Goal: Task Accomplishment & Management: Complete application form

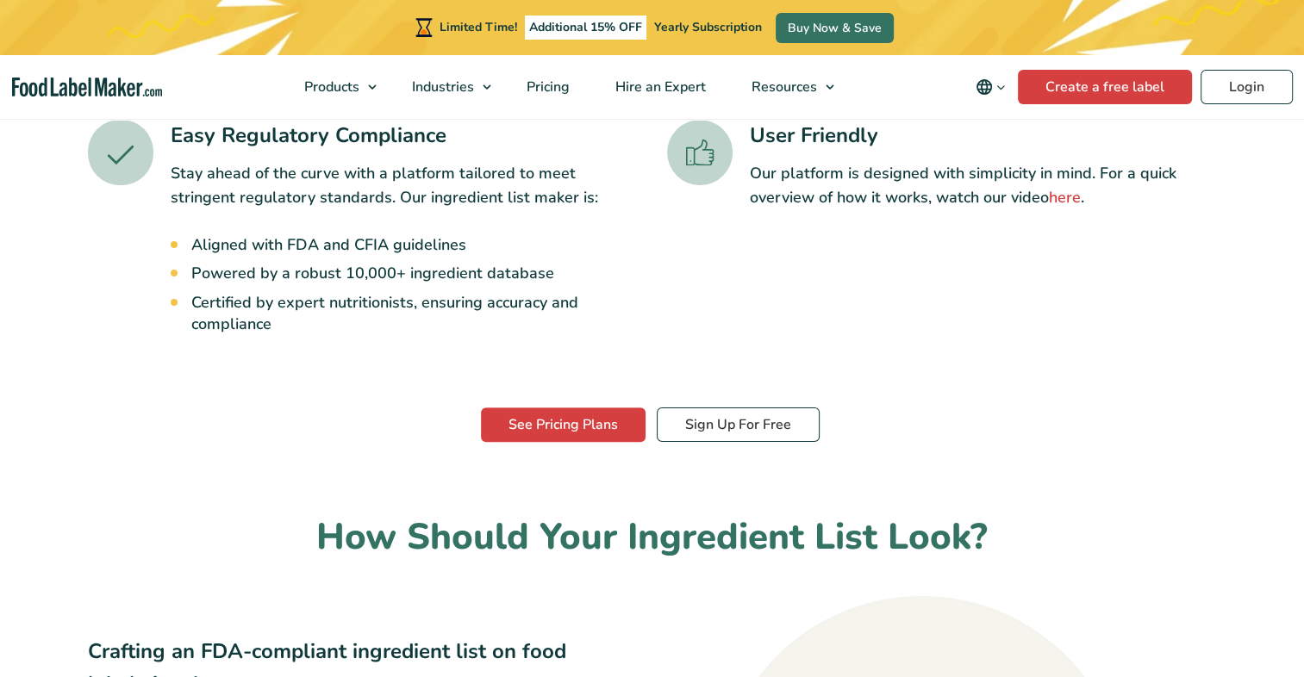
scroll to position [575, 0]
click at [1096, 83] on link "Create a free label" at bounding box center [1105, 87] width 174 height 34
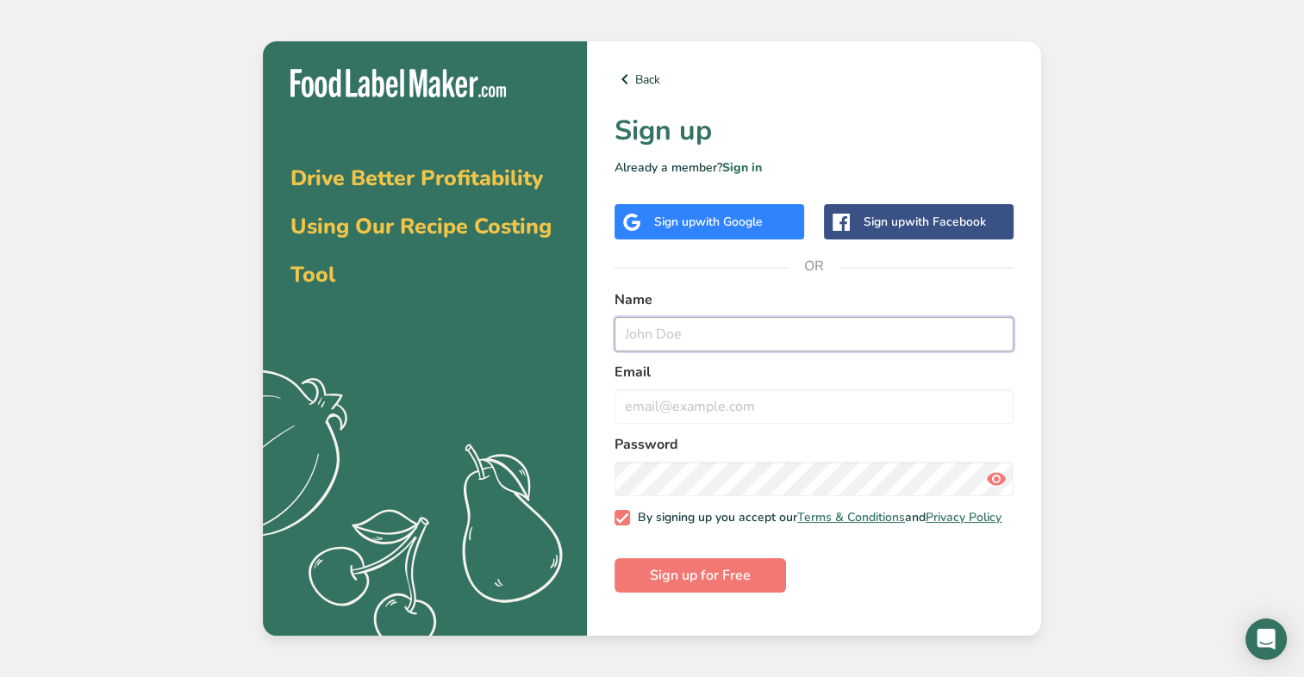
click at [708, 331] on input "text" at bounding box center [813, 334] width 399 height 34
type input "kayla"
type input "[EMAIL_ADDRESS][DOMAIN_NAME]"
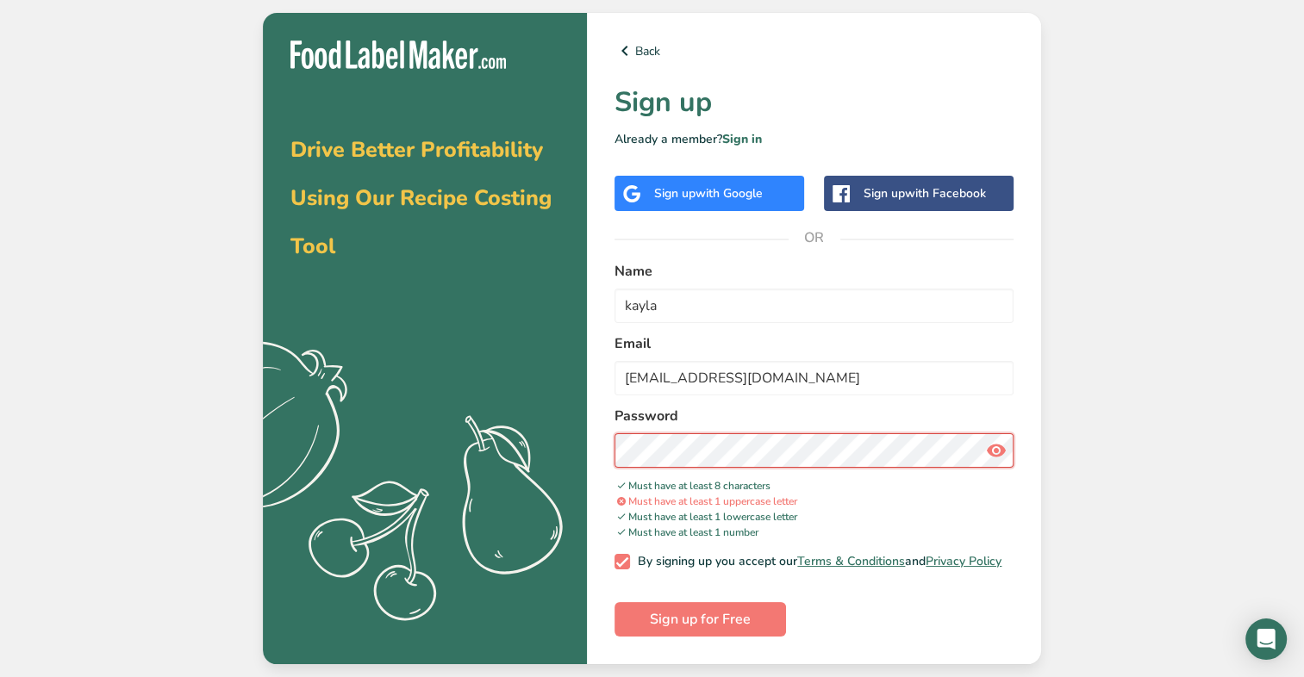
click at [614, 602] on button "Sign up for Free" at bounding box center [699, 619] width 171 height 34
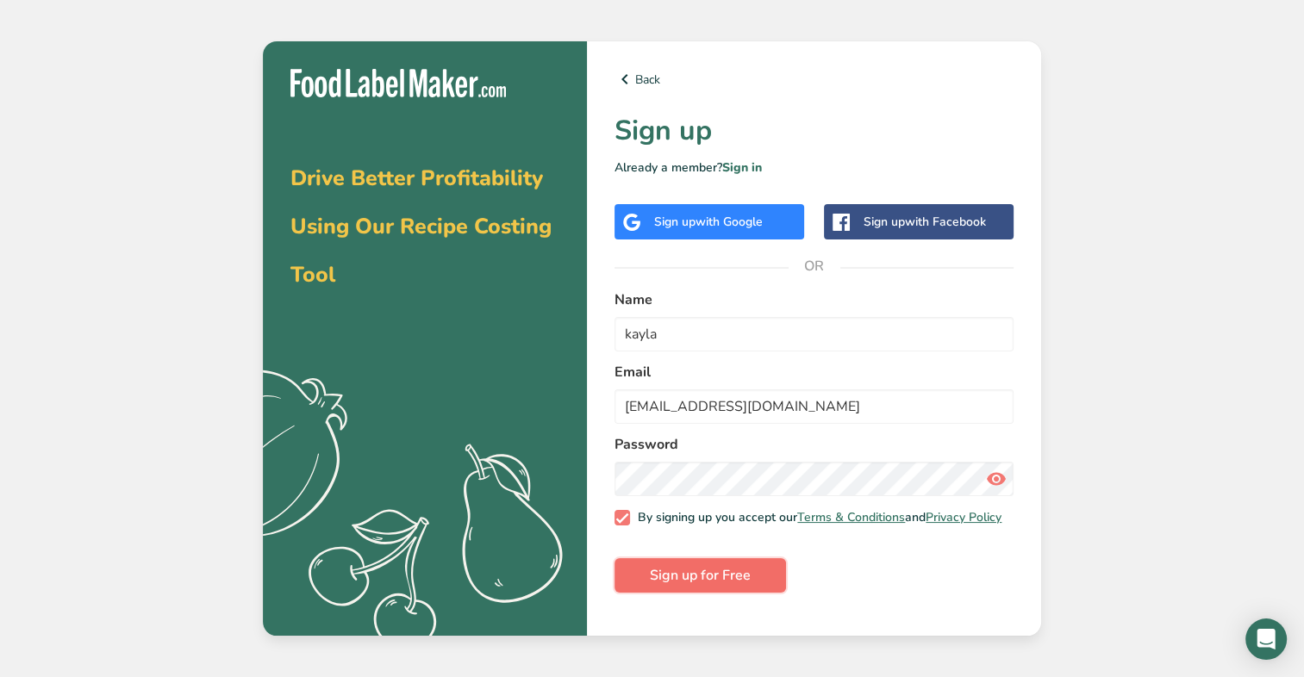
click at [682, 586] on span "Sign up for Free" at bounding box center [700, 575] width 101 height 21
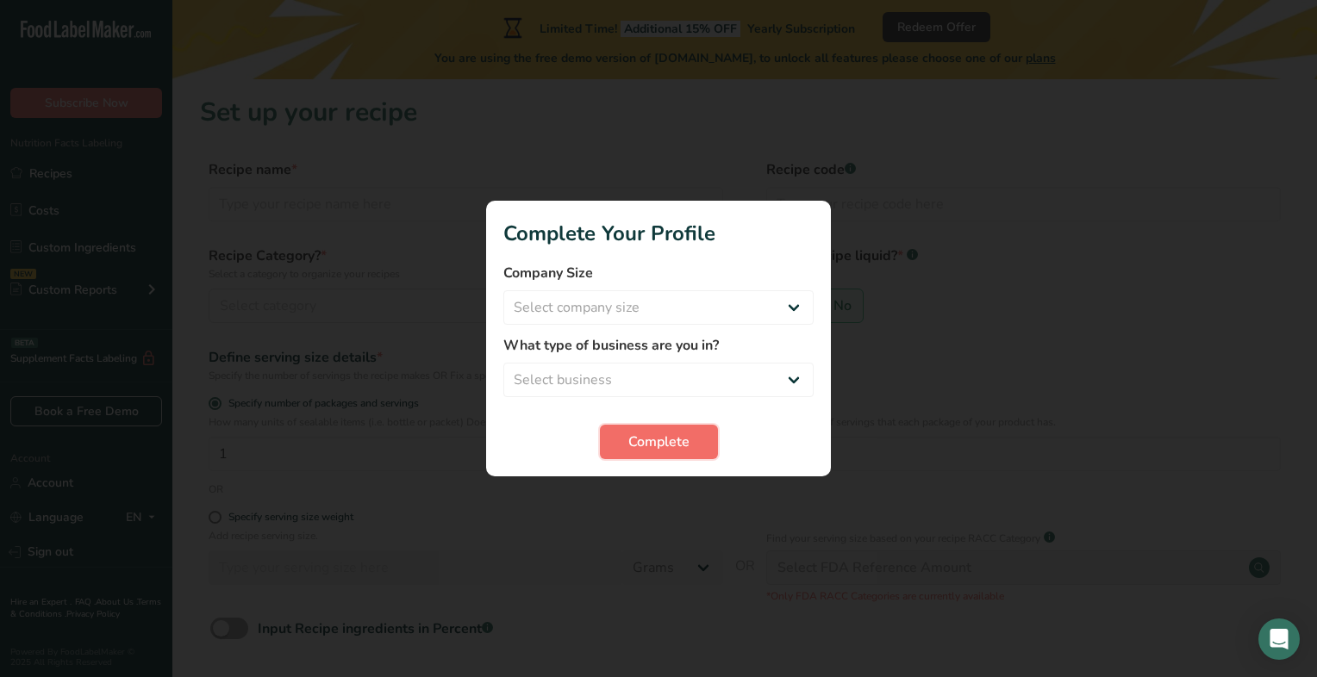
click at [669, 439] on span "Complete" at bounding box center [658, 442] width 61 height 21
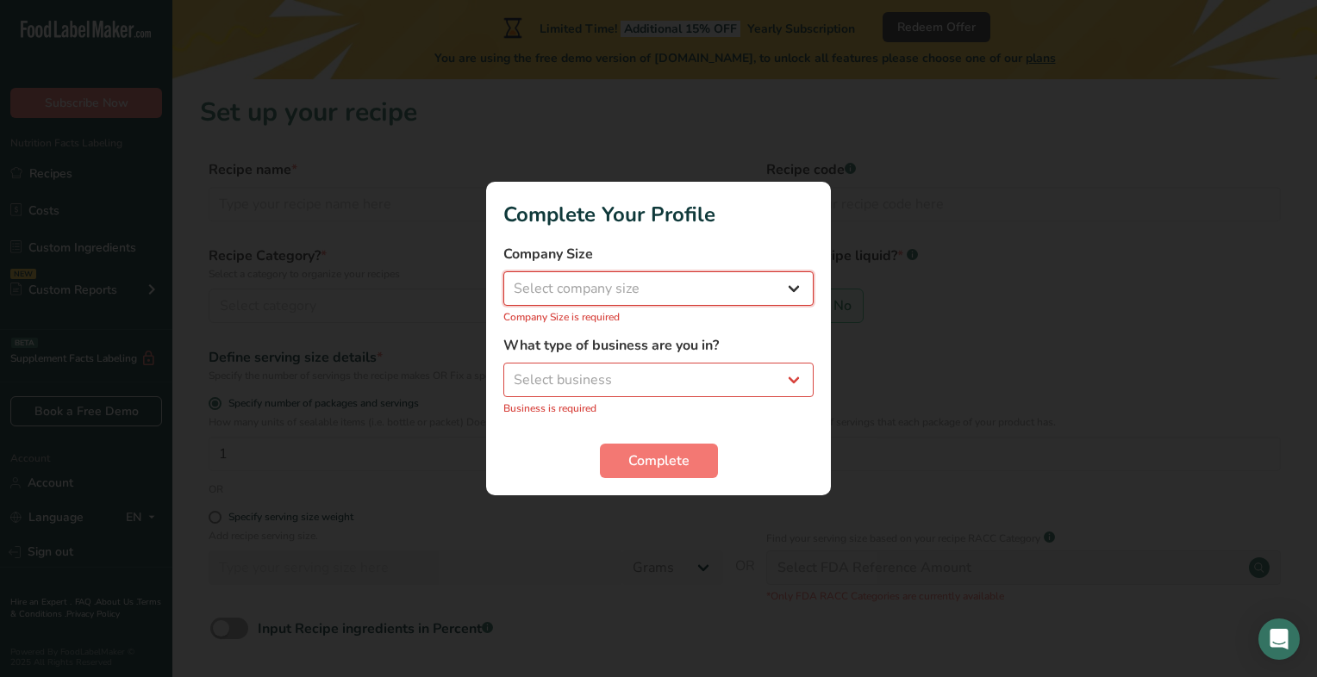
click at [657, 283] on select "Select company size Fewer than 10 Employees 10 to 50 Employees 51 to 500 Employ…" at bounding box center [658, 288] width 310 height 34
select select "1"
click at [503, 280] on select "Select company size Fewer than 10 Employees 10 to 50 Employees 51 to 500 Employ…" at bounding box center [658, 288] width 310 height 34
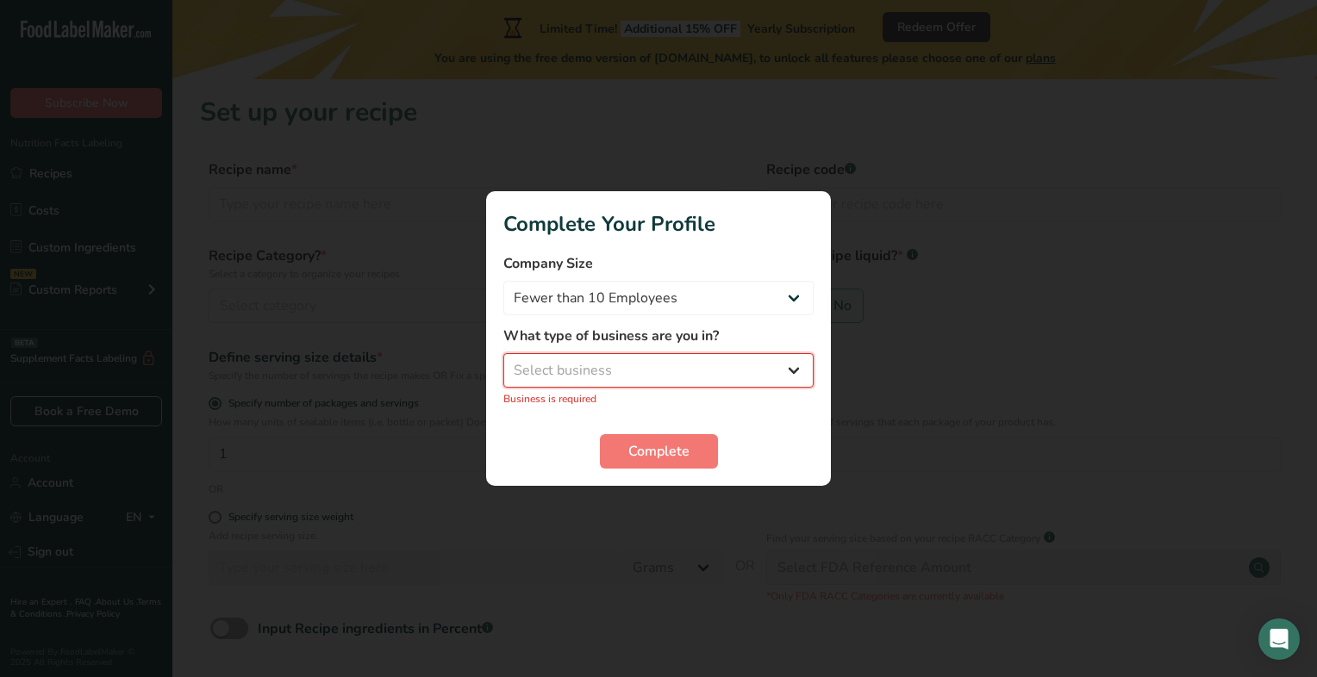
click at [594, 364] on select "Select business Packaged Food Manufacturer Restaurant & Cafe Bakery Meal Plans …" at bounding box center [658, 370] width 310 height 34
select select "8"
click at [503, 362] on select "Select business Packaged Food Manufacturer Restaurant & Cafe Bakery Meal Plans …" at bounding box center [658, 370] width 310 height 34
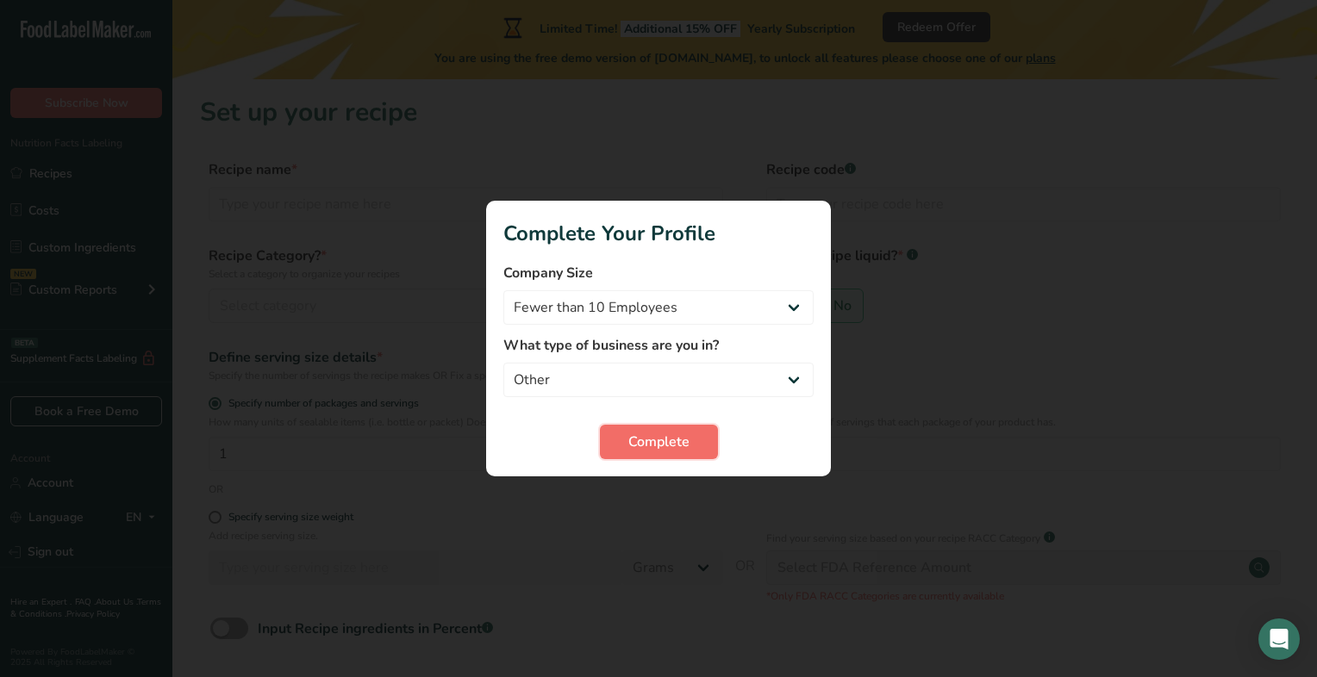
click at [648, 452] on button "Complete" at bounding box center [659, 442] width 118 height 34
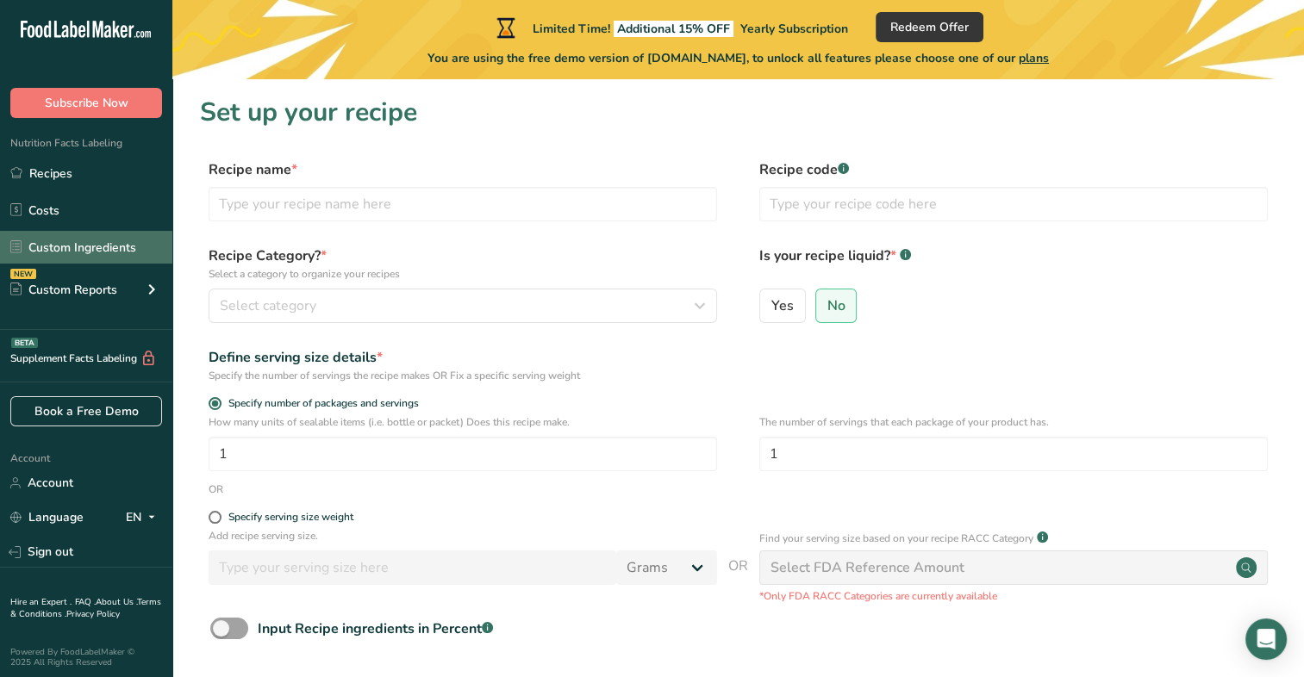
click at [115, 238] on link "Custom Ingredients" at bounding box center [86, 247] width 172 height 33
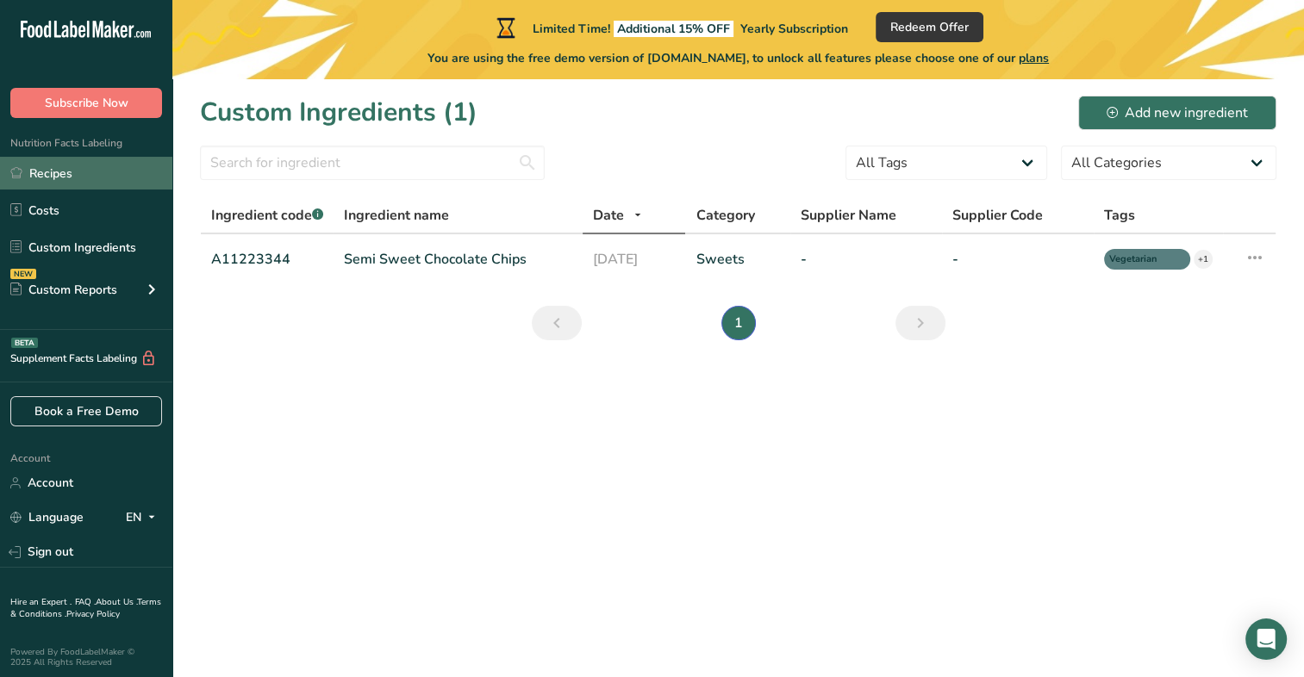
click at [76, 184] on link "Recipes" at bounding box center [86, 173] width 172 height 33
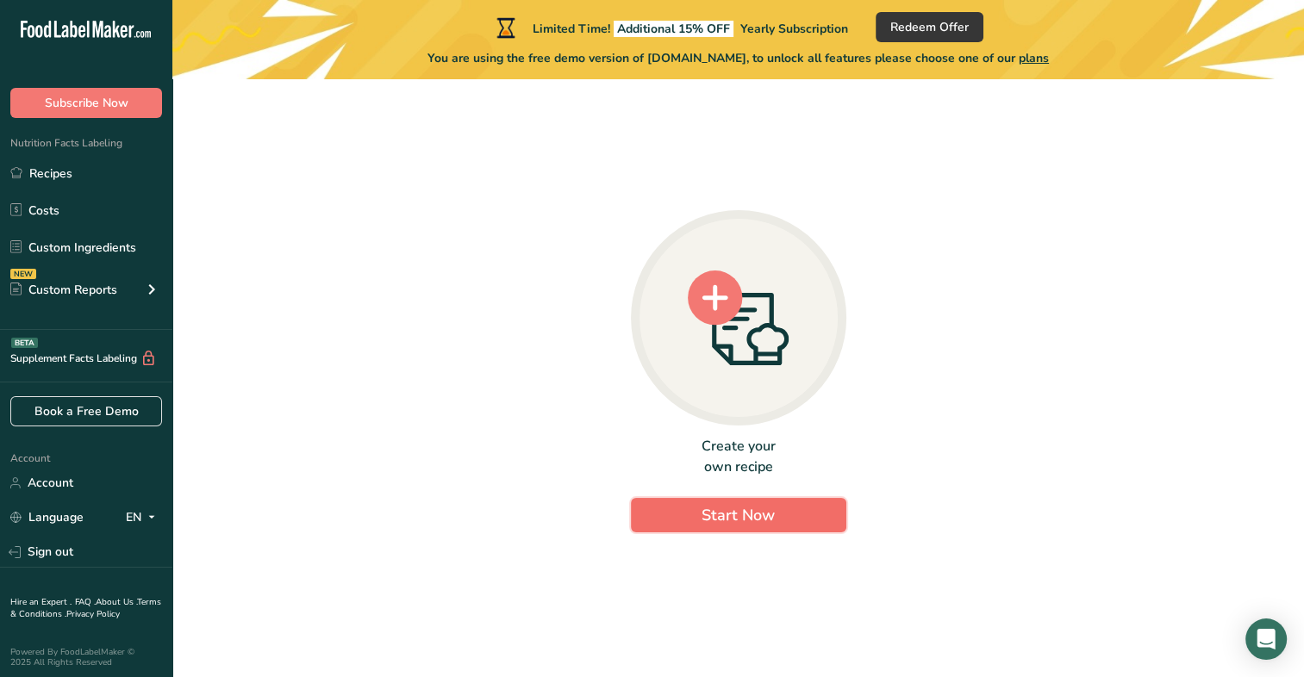
click at [708, 526] on span "Start Now" at bounding box center [737, 515] width 73 height 23
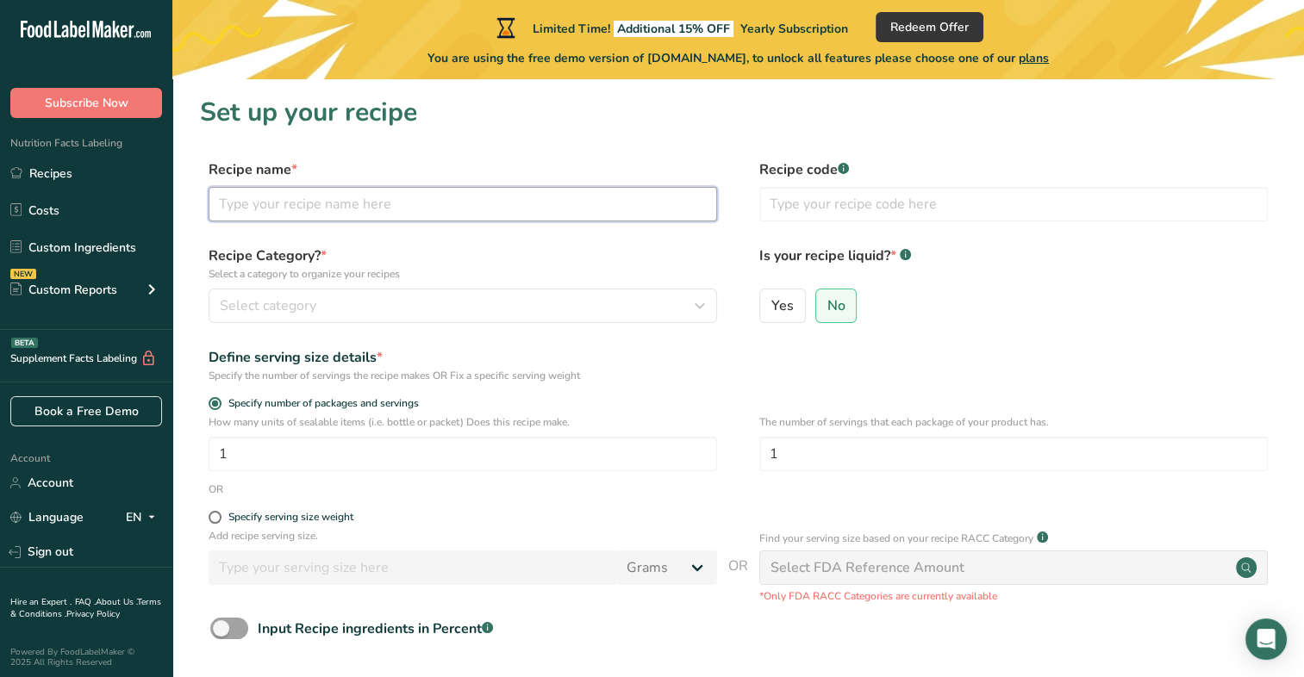
click at [393, 212] on input "text" at bounding box center [463, 204] width 508 height 34
type input "polvoron"
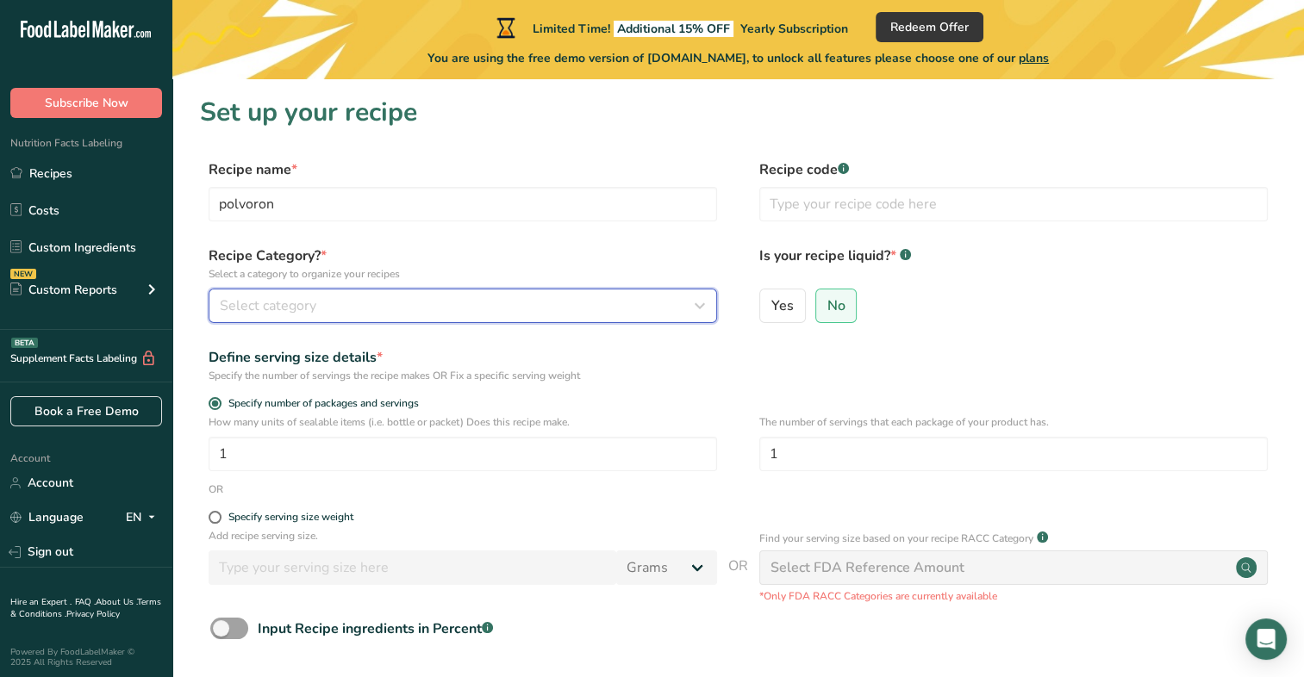
click at [307, 300] on span "Select category" at bounding box center [268, 306] width 96 height 21
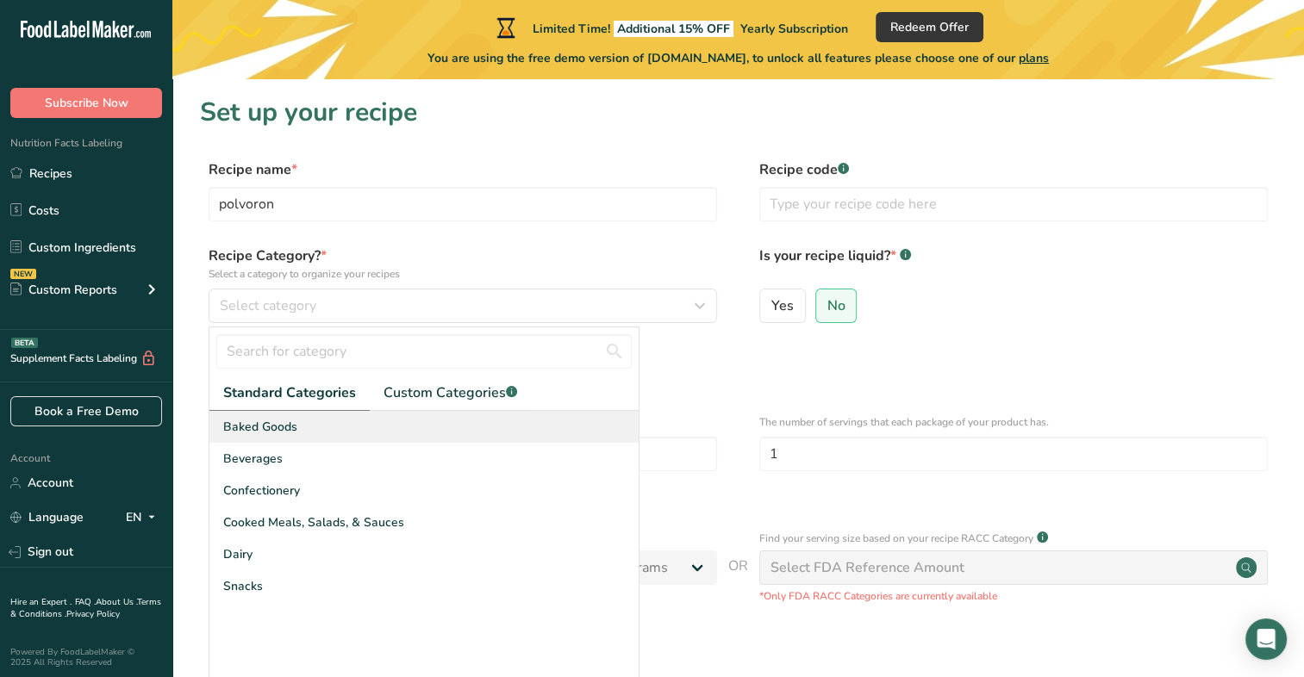
click at [302, 431] on div "Baked Goods" at bounding box center [423, 427] width 429 height 32
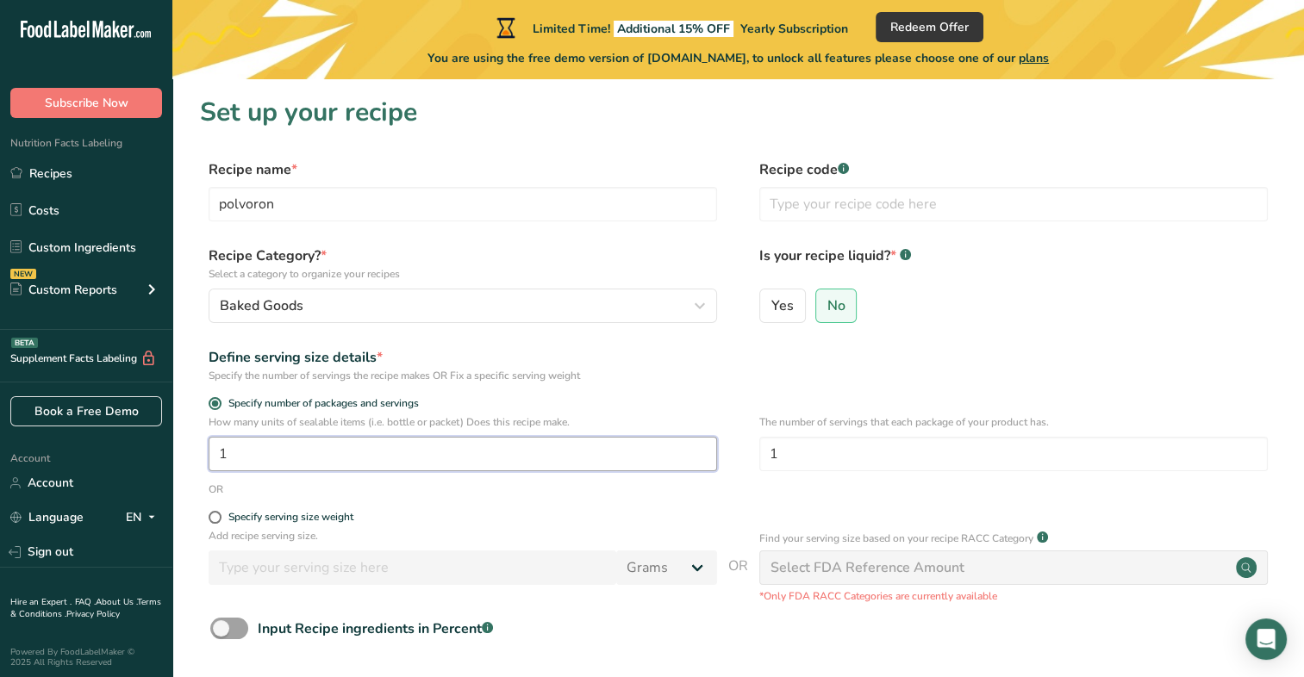
click at [307, 457] on input "1" at bounding box center [463, 454] width 508 height 34
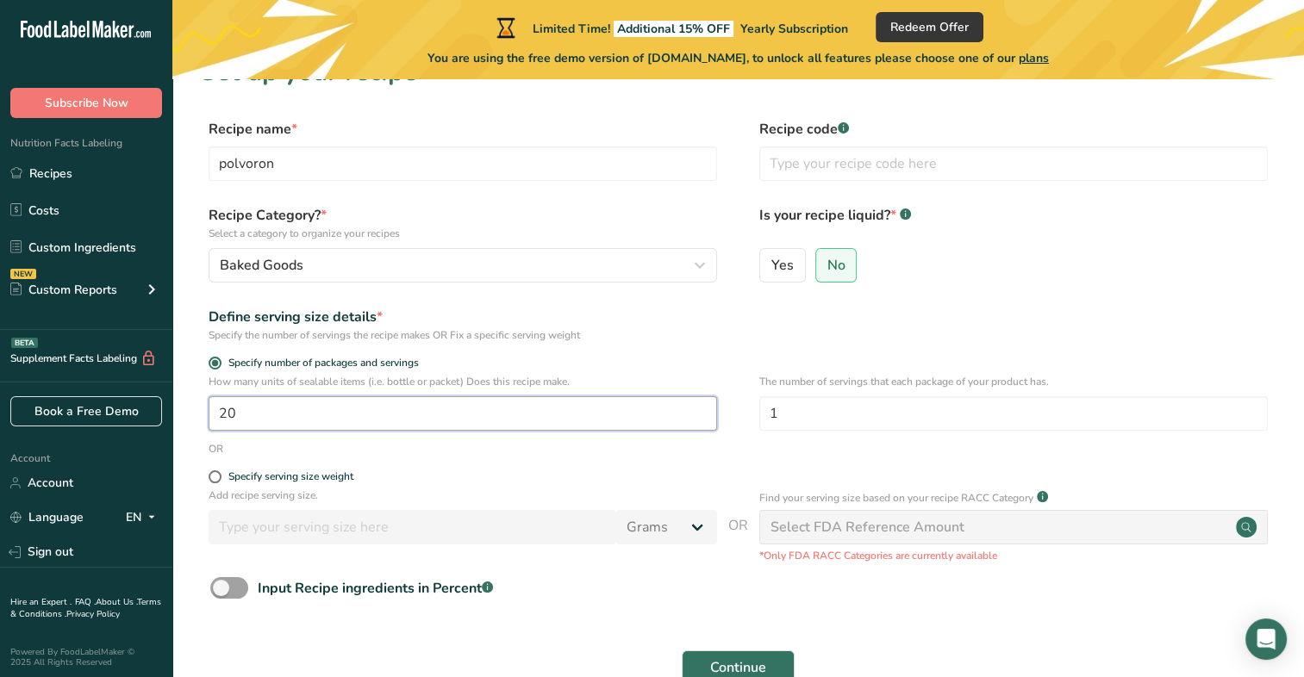
scroll to position [41, 0]
type input "20"
click at [228, 481] on div "Specify serving size weight" at bounding box center [290, 476] width 125 height 13
click at [220, 481] on input "Specify serving size weight" at bounding box center [214, 475] width 11 height 11
radio input "true"
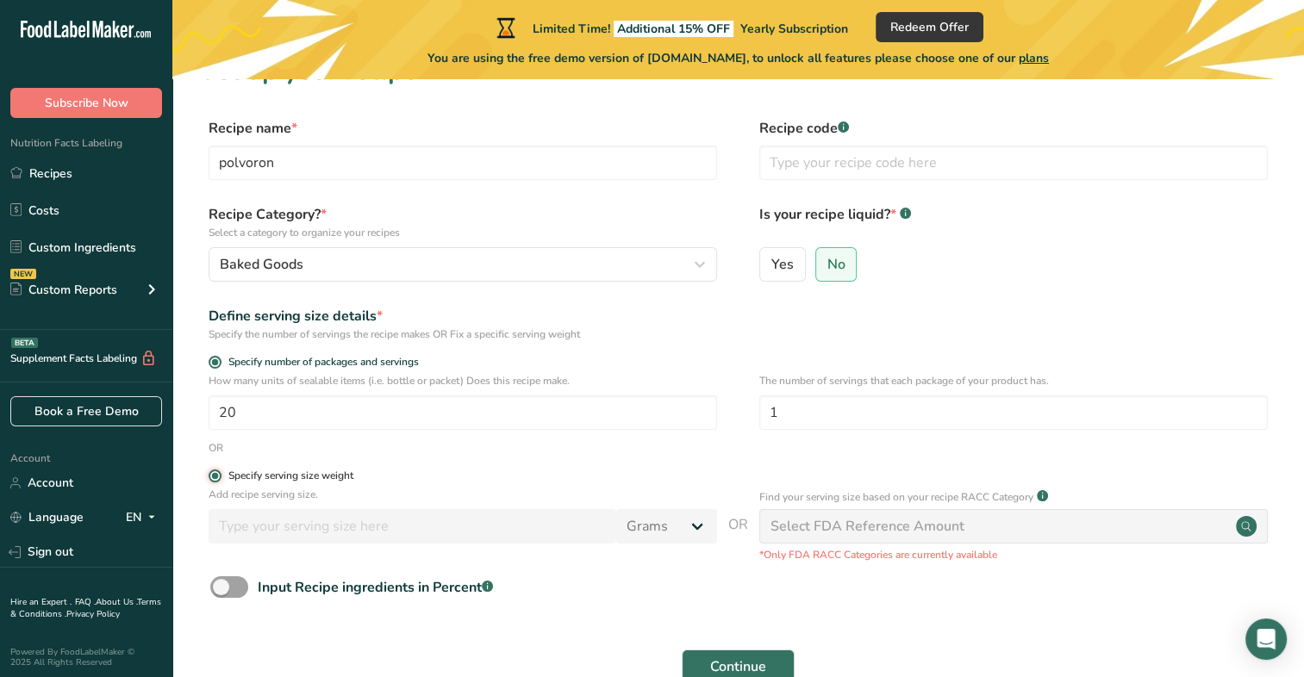
radio input "false"
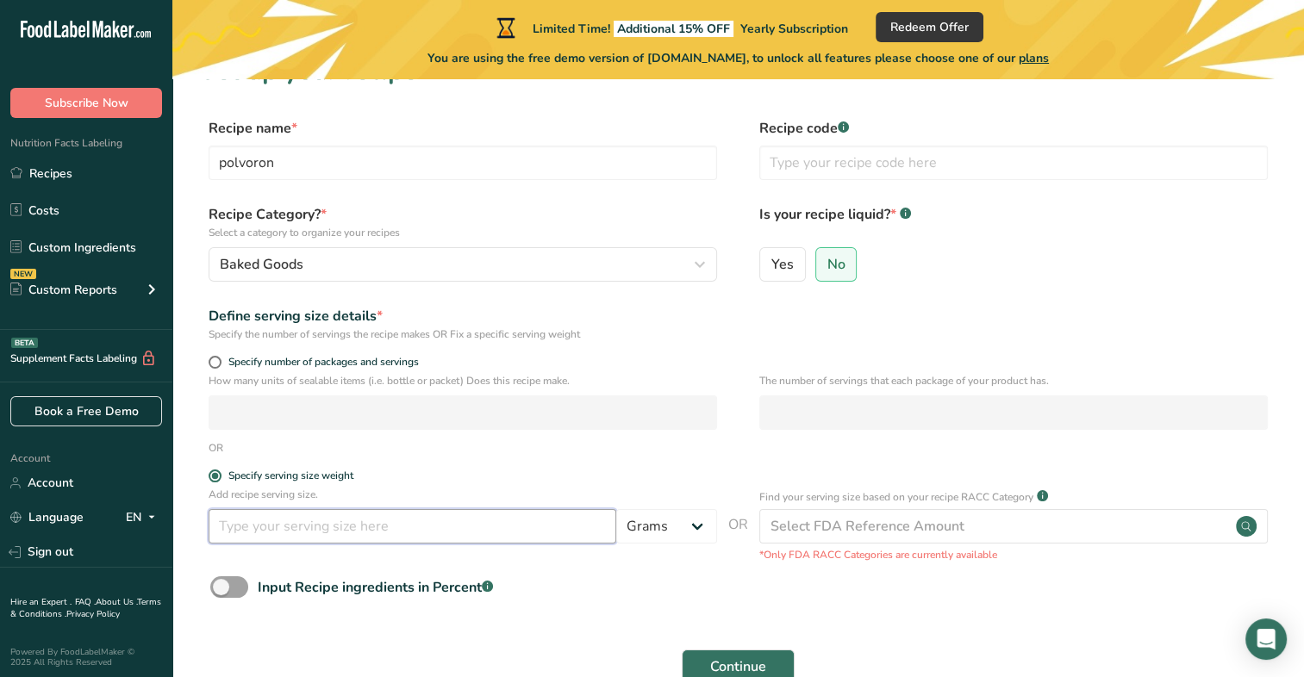
click at [268, 521] on input "number" at bounding box center [413, 526] width 408 height 34
type input "20"
click at [219, 363] on span at bounding box center [215, 362] width 13 height 13
click at [219, 363] on input "Specify number of packages and servings" at bounding box center [214, 362] width 11 height 11
radio input "true"
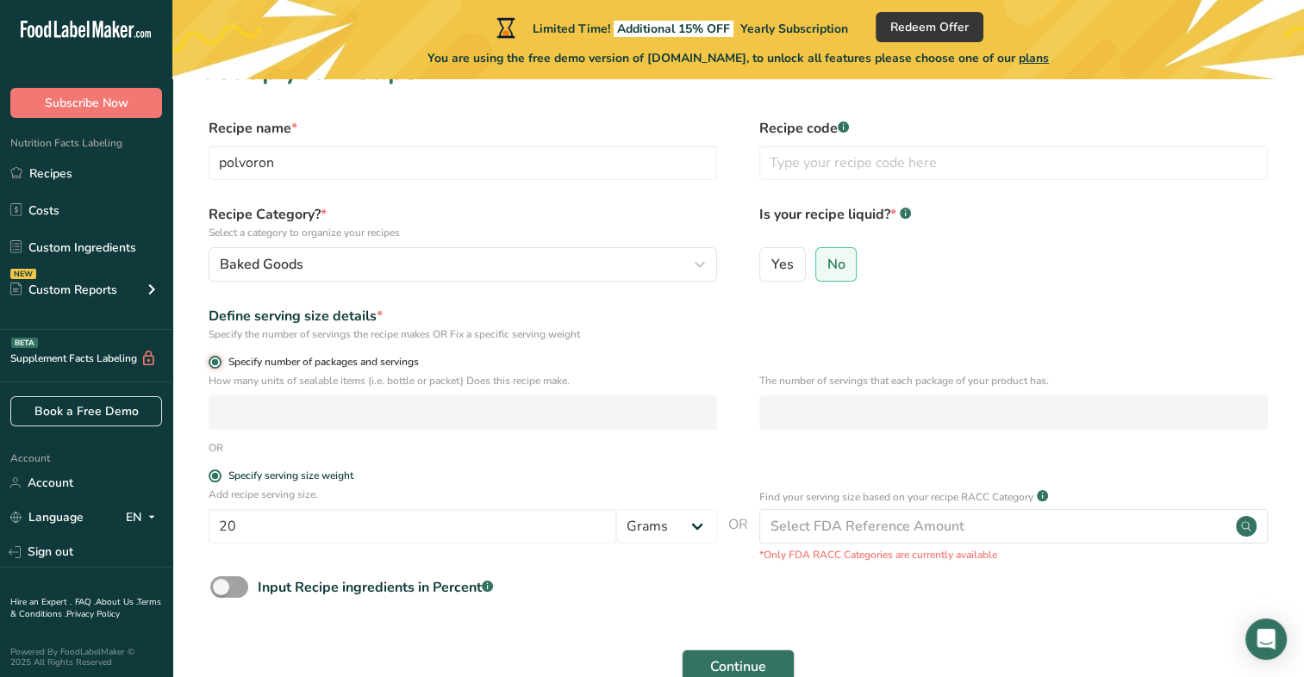
radio input "false"
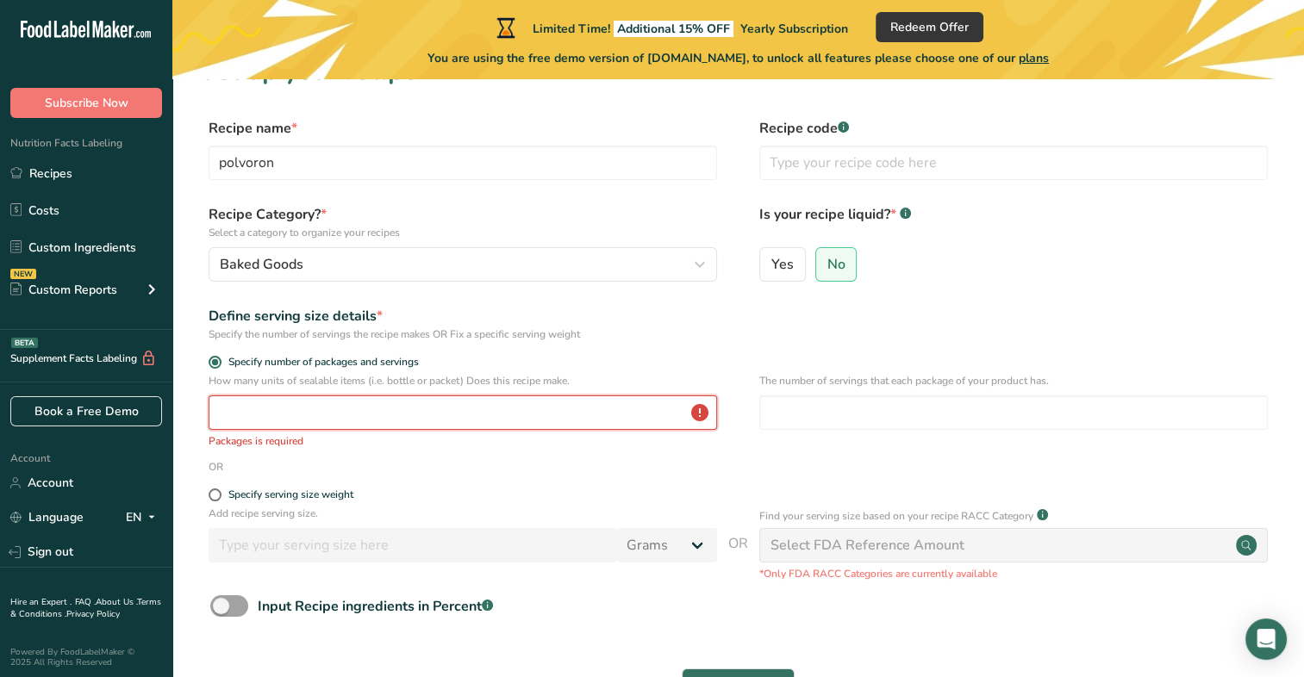
click at [275, 415] on input "number" at bounding box center [463, 412] width 508 height 34
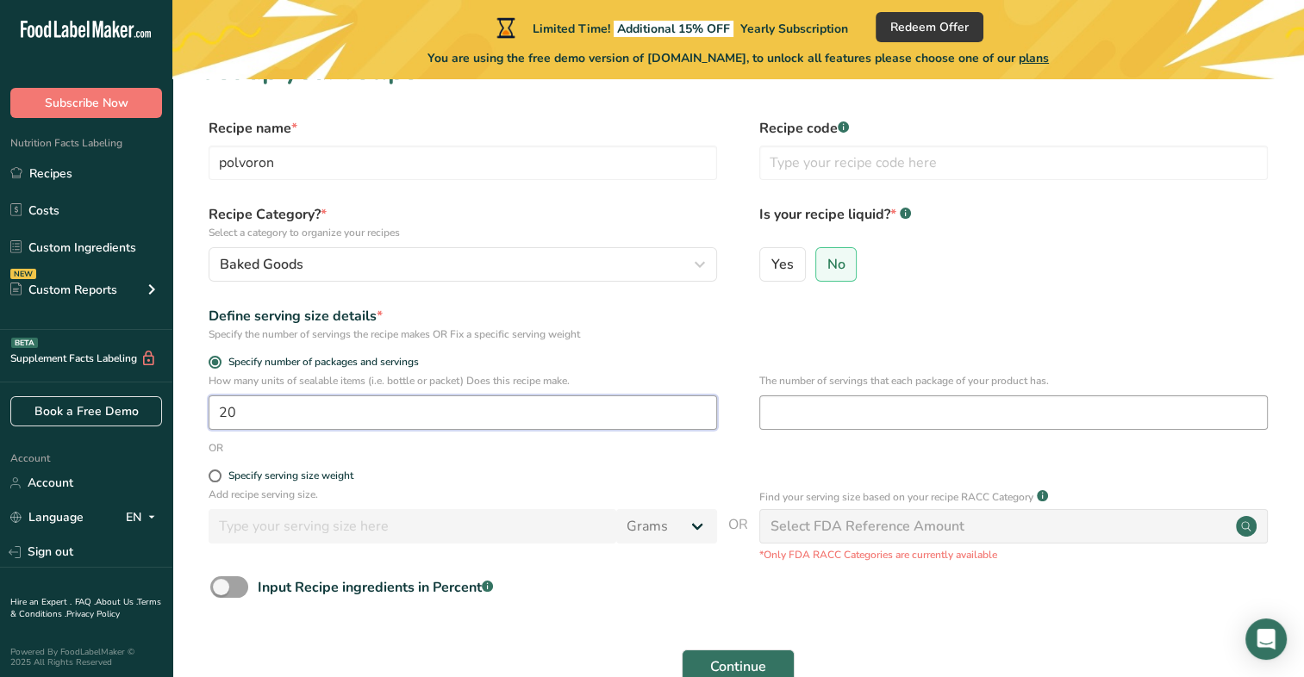
type input "20"
click at [824, 418] on input "number" at bounding box center [1013, 412] width 508 height 34
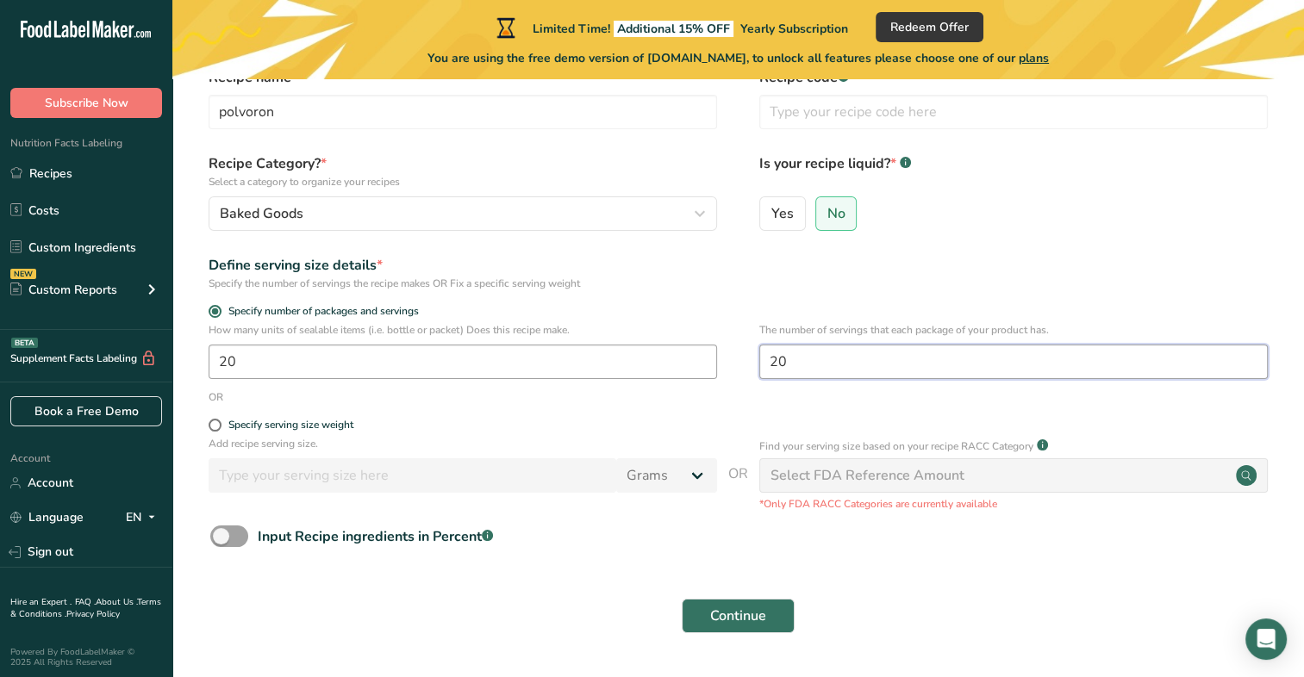
scroll to position [93, 0]
type input "20"
click at [716, 626] on span "Continue" at bounding box center [738, 615] width 56 height 21
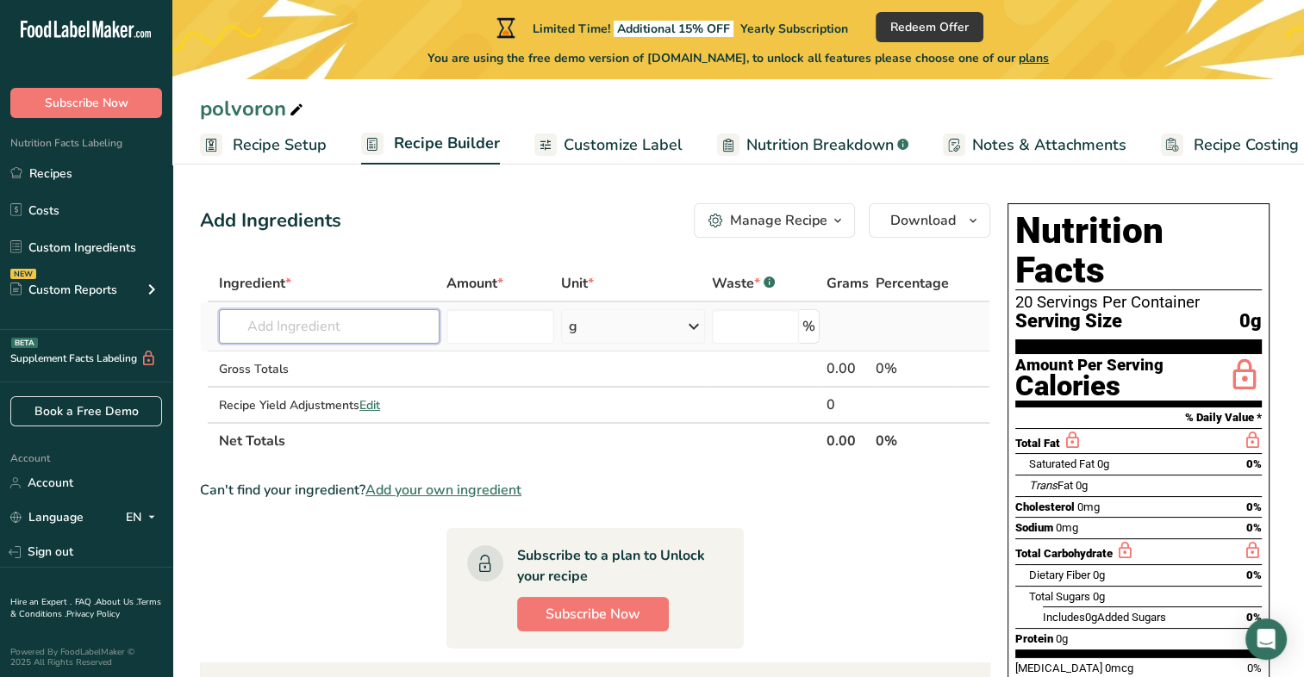
click at [396, 339] on input "text" at bounding box center [329, 326] width 221 height 34
click at [765, 326] on input "number" at bounding box center [756, 326] width 88 height 34
click at [792, 214] on div "Manage Recipe" at bounding box center [778, 220] width 97 height 21
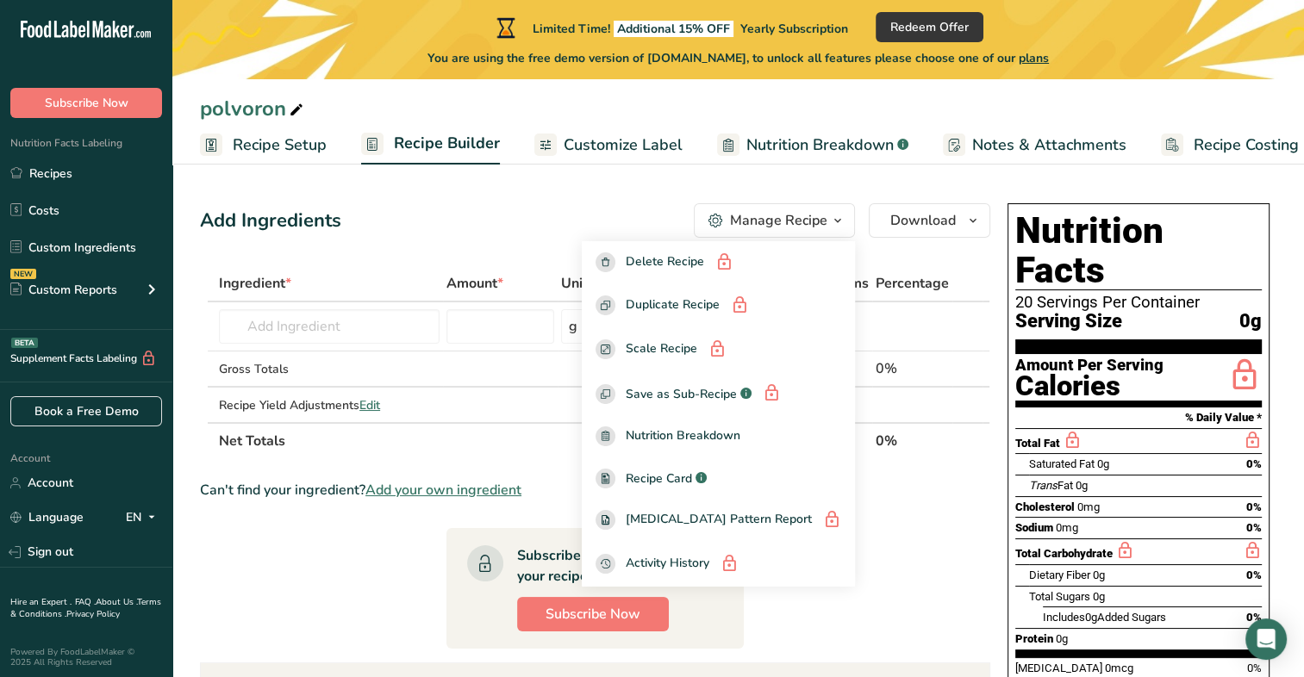
click at [792, 214] on div "Manage Recipe" at bounding box center [778, 220] width 97 height 21
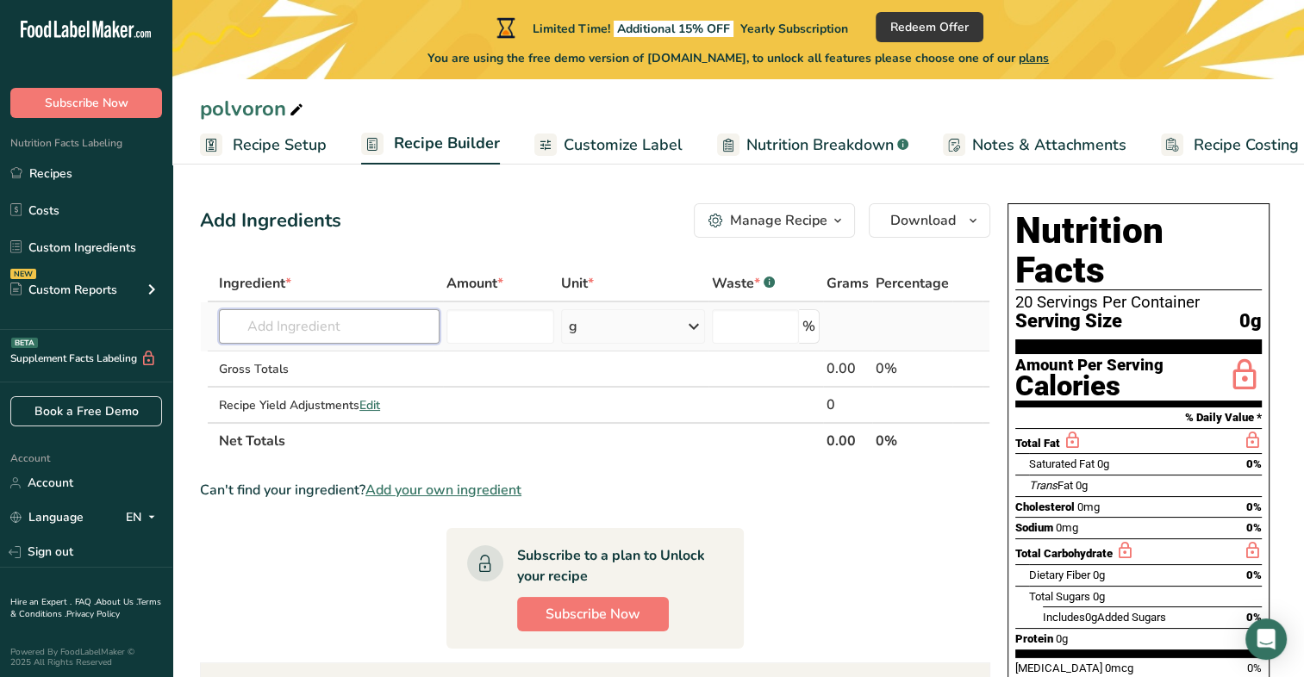
click at [376, 329] on input "text" at bounding box center [329, 326] width 221 height 34
type input "A"
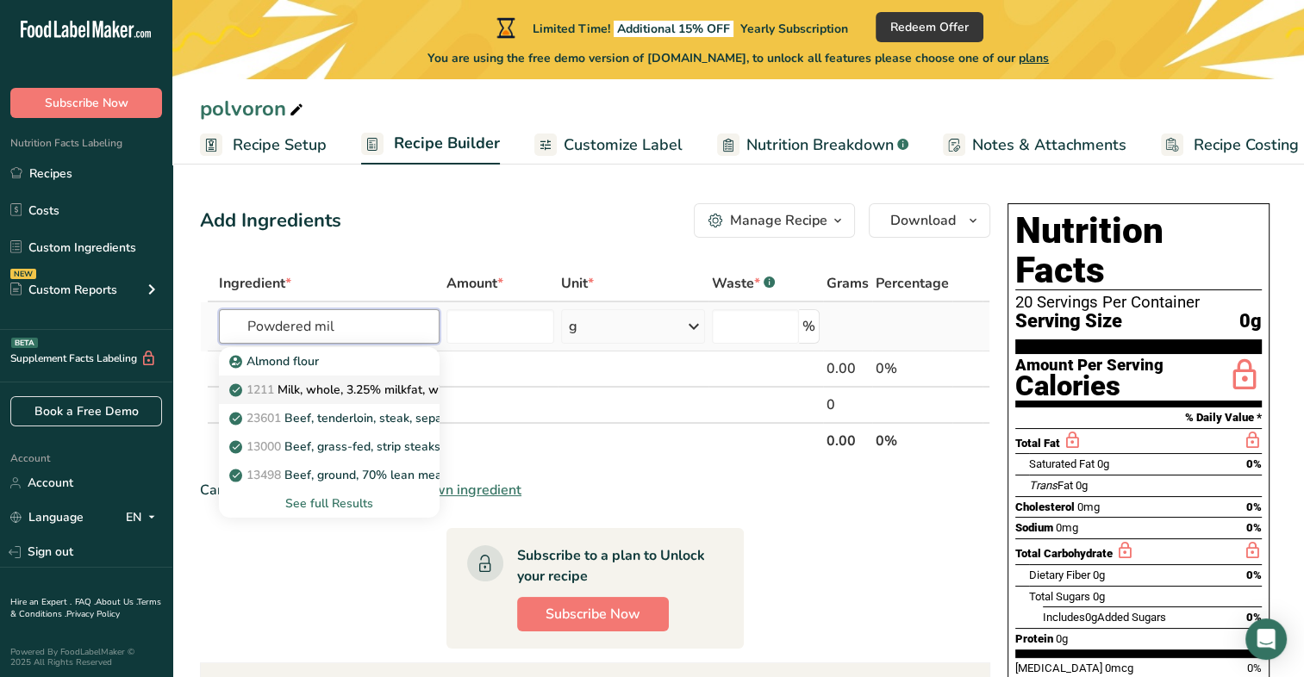
type input "Powdered milk"
